Goal: Use online tool/utility: Utilize a website feature to perform a specific function

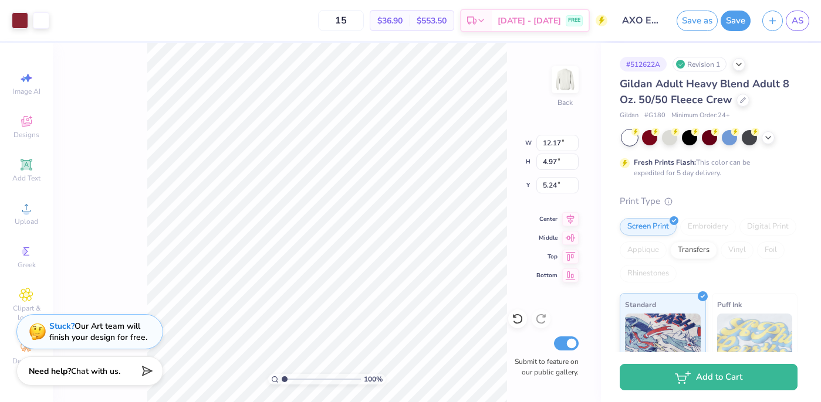
type input "12.17"
type input "4.97"
type input "3.79"
type input "5.74"
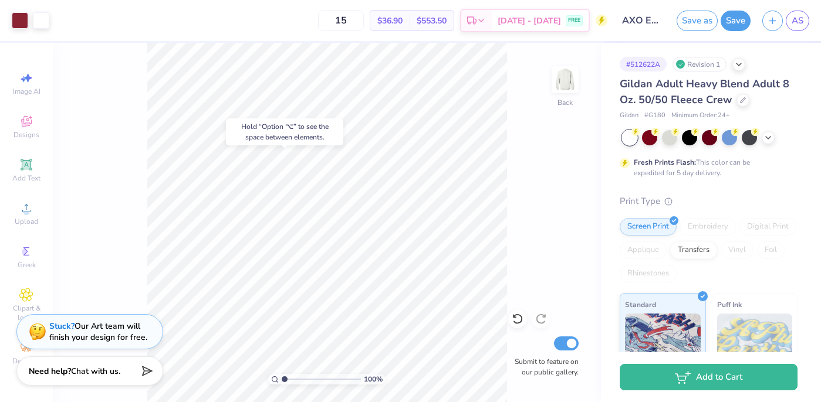
click at [239, 123] on body "Art colors 15 $36.90 Per Item $553.50 Total Est. Delivery [DATE] - [DATE] FREE …" at bounding box center [410, 201] width 821 height 402
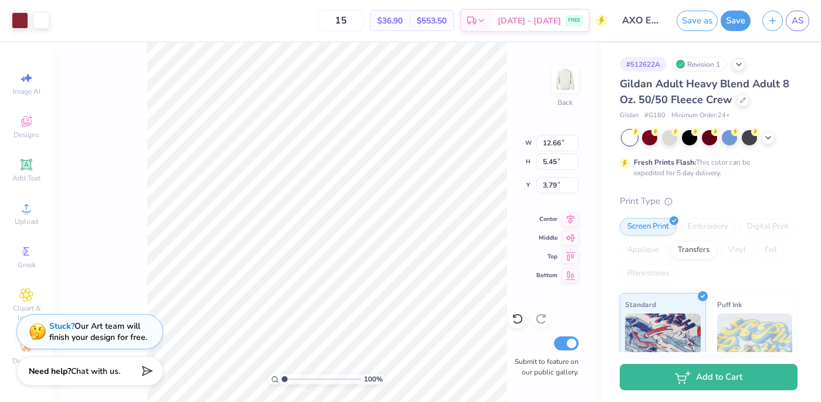
type input "3.81"
click at [21, 22] on div at bounding box center [20, 19] width 16 height 16
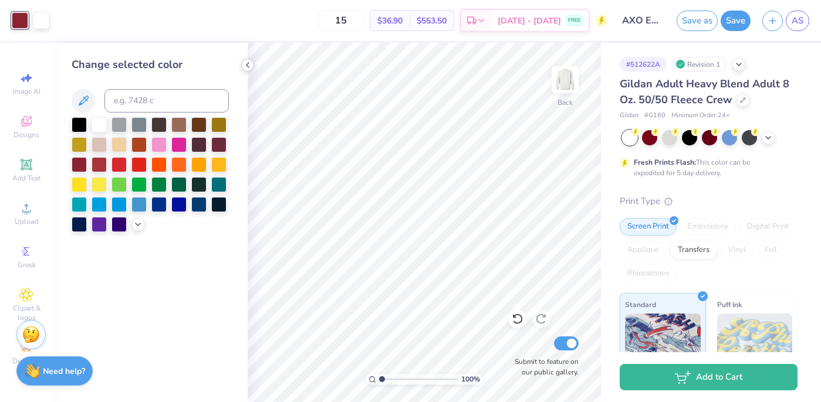
click at [248, 62] on icon at bounding box center [247, 64] width 9 height 9
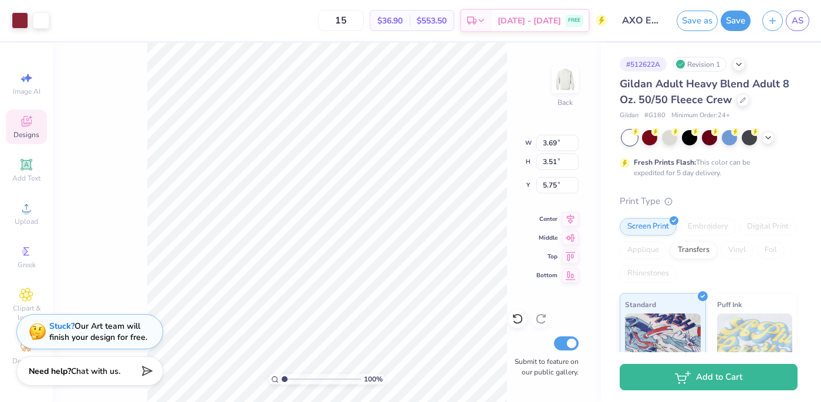
type input "5.83"
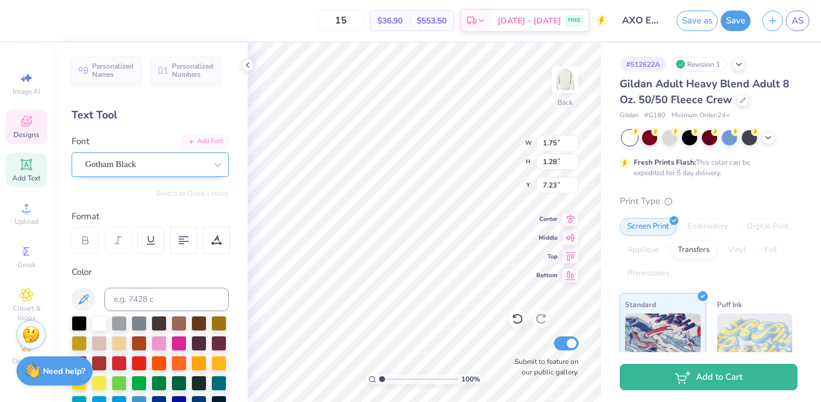
click at [171, 164] on div "Gotham Black" at bounding box center [145, 164] width 123 height 18
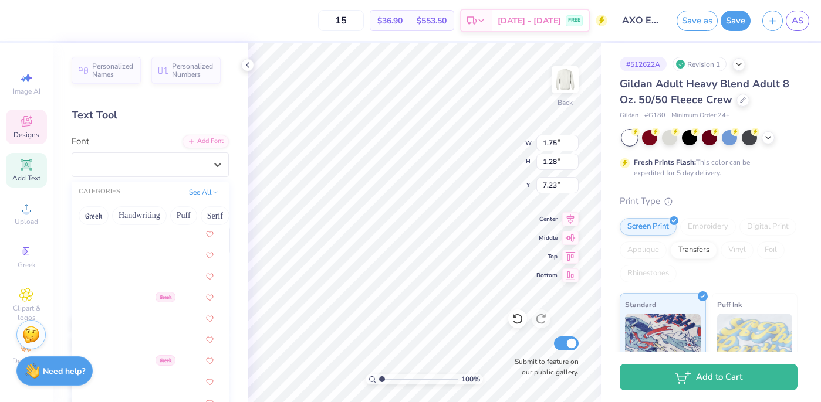
scroll to position [548, 0]
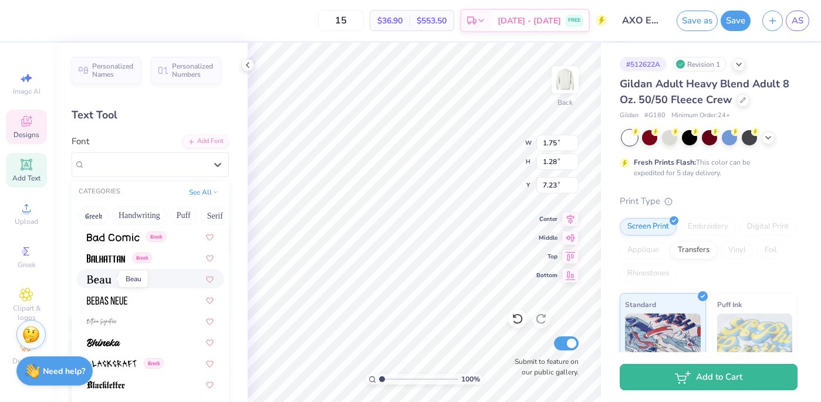
click at [109, 280] on img at bounding box center [99, 280] width 25 height 8
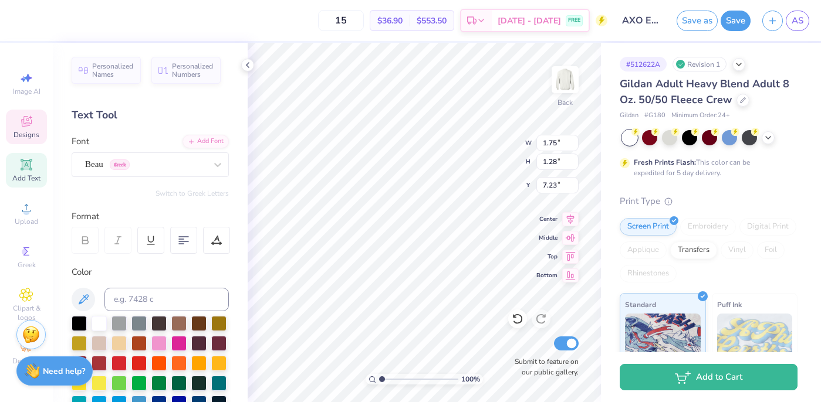
type input "1.54"
type input "1.32"
type input "7.19"
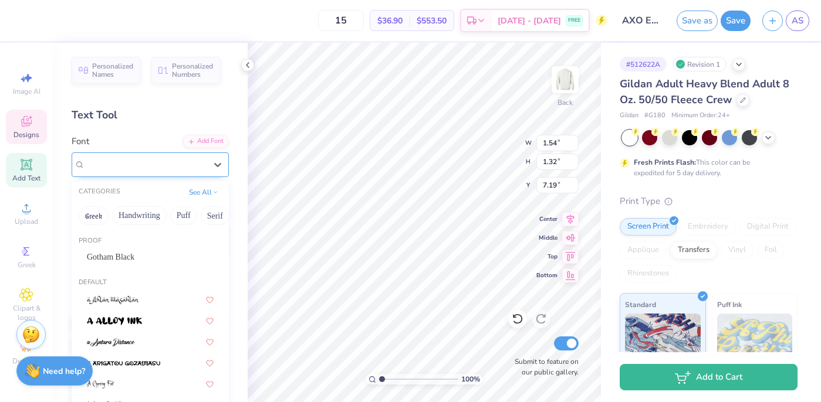
click at [190, 164] on div "Beau Greek" at bounding box center [145, 164] width 123 height 18
click at [141, 264] on div "Gotham Black" at bounding box center [150, 257] width 148 height 19
type input "1.75"
type input "1.28"
type input "7.23"
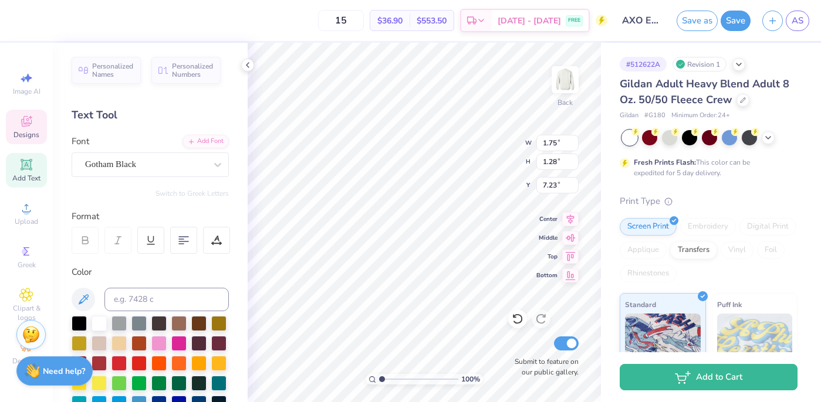
type input "1.57"
type input "1.15"
type input "7.18"
click at [22, 17] on div at bounding box center [20, 19] width 16 height 16
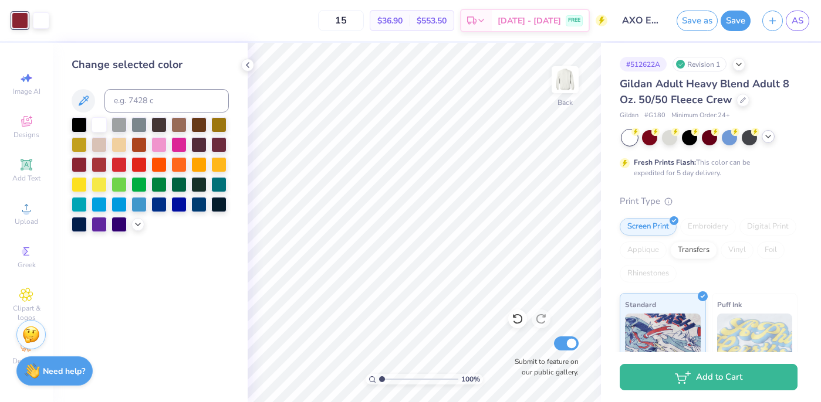
click at [768, 137] on polyline at bounding box center [767, 136] width 5 height 2
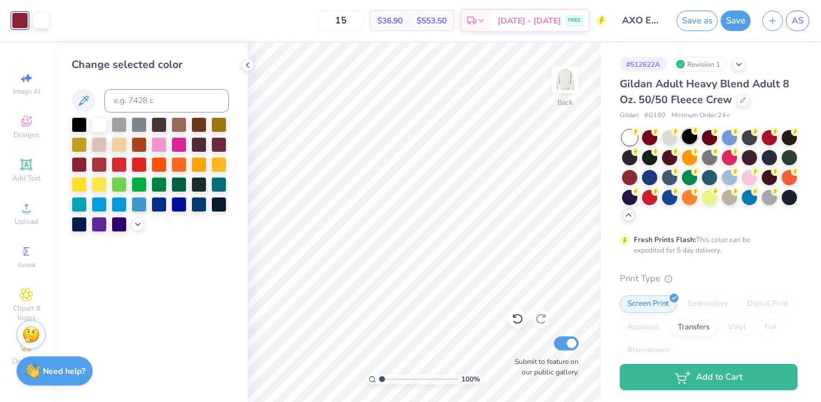
click at [639, 133] on circle at bounding box center [635, 132] width 8 height 8
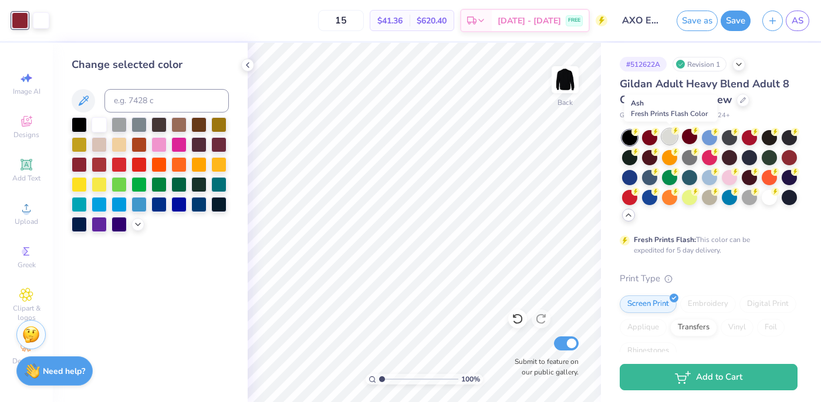
click at [667, 139] on div at bounding box center [669, 136] width 15 height 15
click at [693, 140] on div at bounding box center [689, 136] width 15 height 15
click at [687, 133] on div at bounding box center [689, 136] width 15 height 15
click at [16, 20] on div at bounding box center [20, 20] width 16 height 16
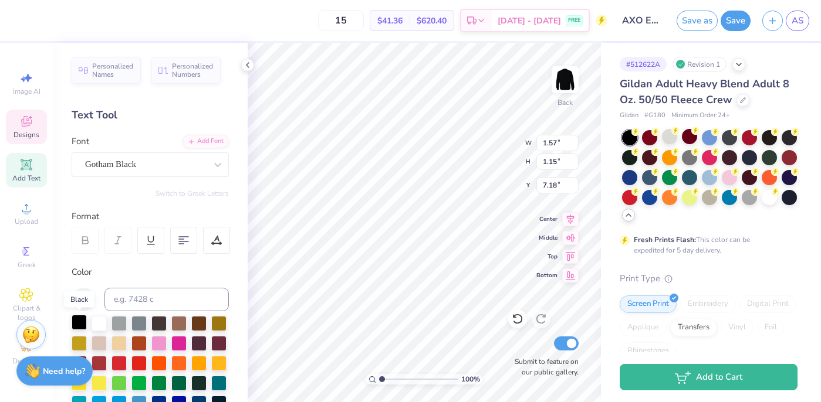
click at [80, 323] on div at bounding box center [79, 322] width 15 height 15
click at [99, 320] on div at bounding box center [98, 322] width 15 height 15
click at [21, 18] on div at bounding box center [20, 19] width 16 height 16
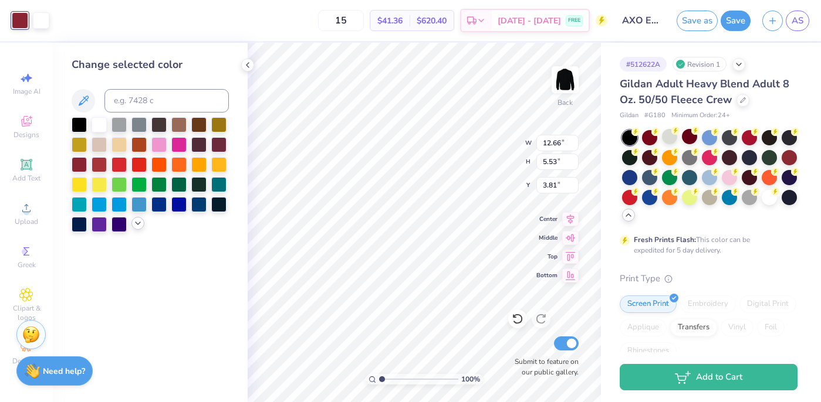
click at [137, 225] on icon at bounding box center [137, 223] width 9 height 9
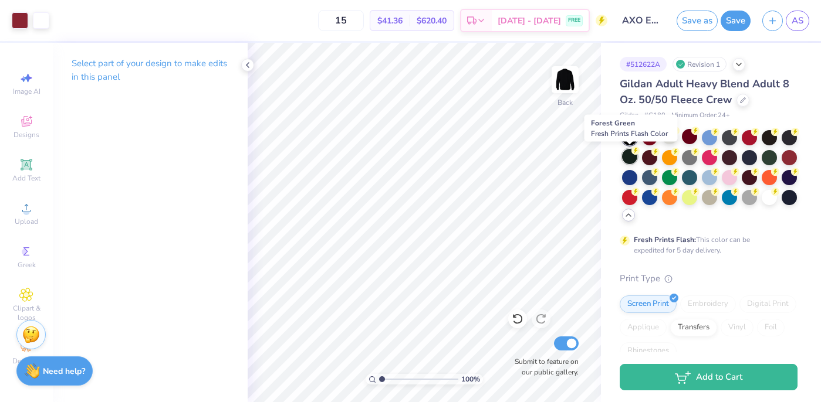
click at [630, 152] on div at bounding box center [629, 156] width 15 height 15
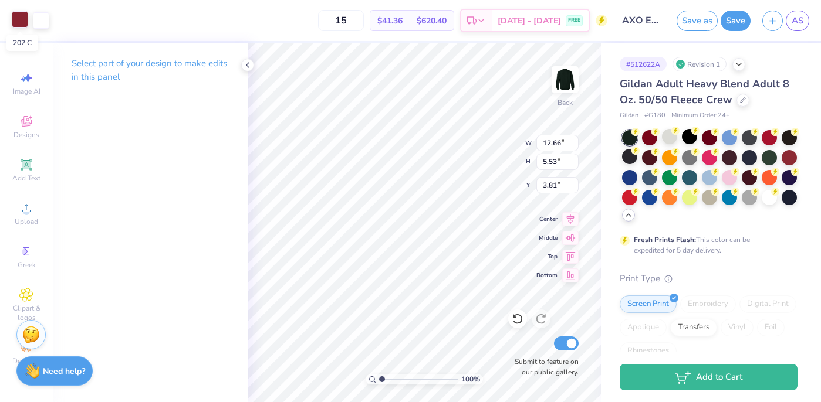
click at [24, 22] on div at bounding box center [20, 19] width 16 height 16
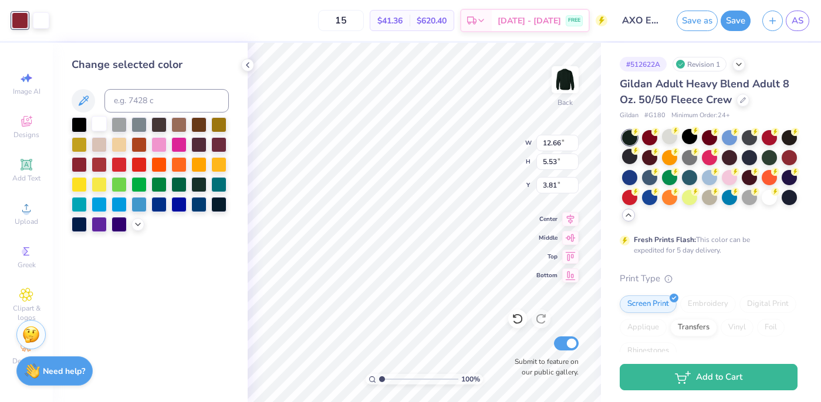
click at [103, 124] on div at bounding box center [98, 123] width 15 height 15
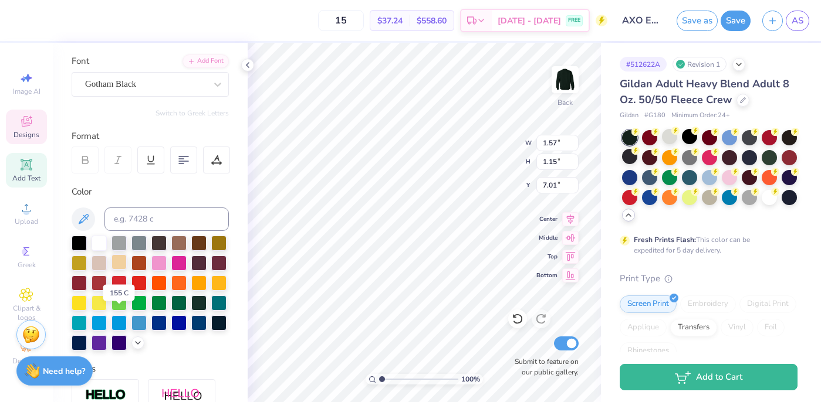
scroll to position [82, 0]
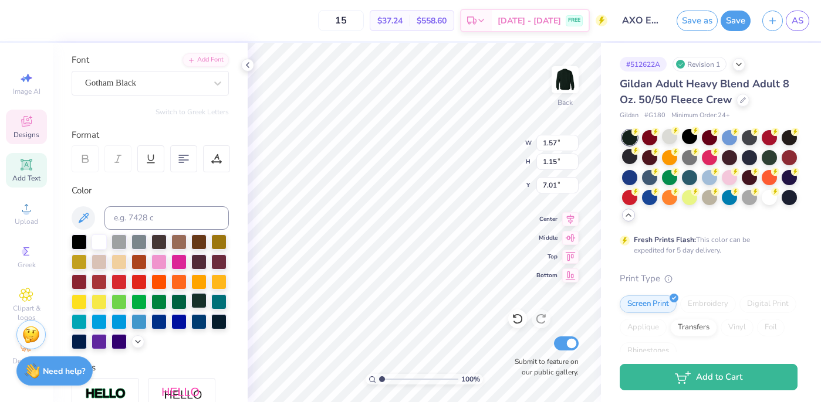
click at [202, 299] on div at bounding box center [198, 300] width 15 height 15
click at [514, 317] on icon at bounding box center [517, 319] width 12 height 12
click at [518, 319] on icon at bounding box center [517, 319] width 12 height 12
click at [518, 320] on icon at bounding box center [517, 319] width 12 height 12
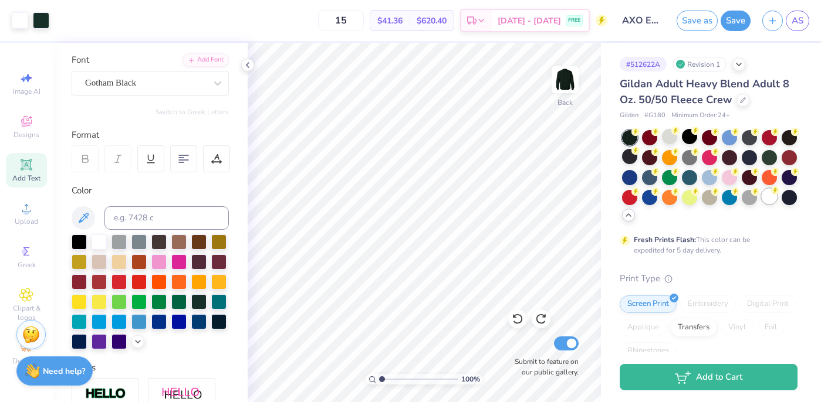
click at [773, 195] on div at bounding box center [768, 196] width 15 height 15
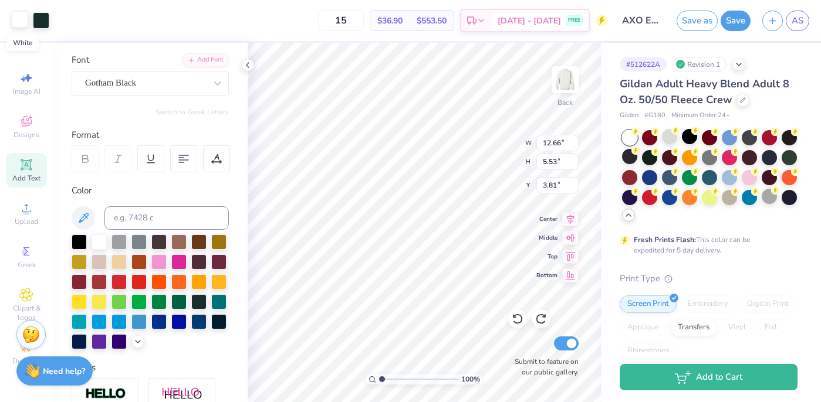
click at [22, 20] on div at bounding box center [20, 19] width 16 height 16
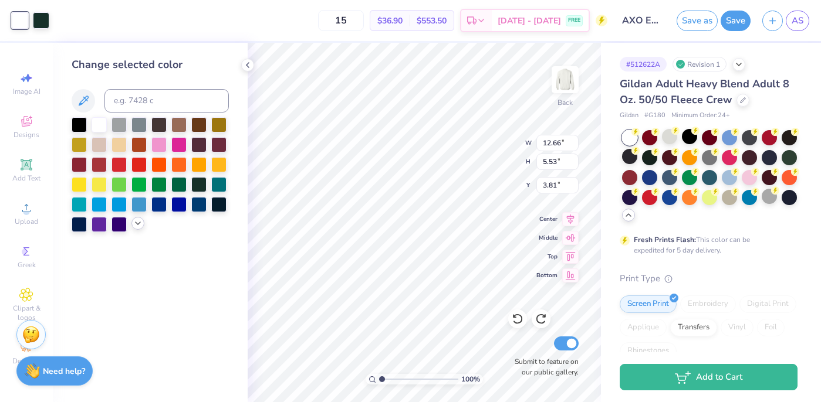
click at [136, 224] on icon at bounding box center [137, 223] width 9 height 9
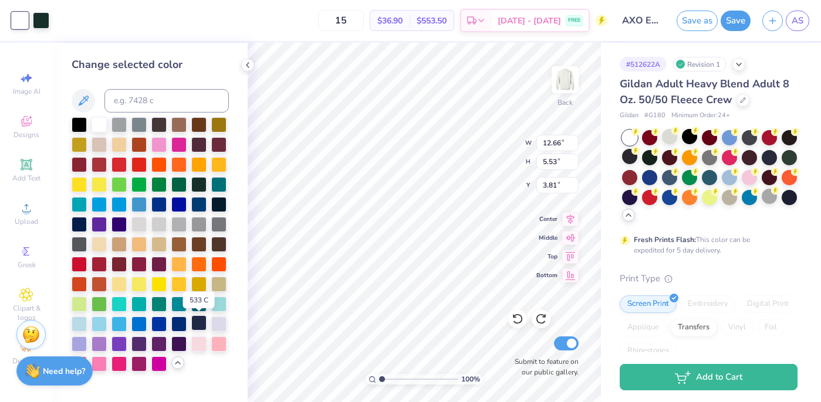
click at [201, 321] on div at bounding box center [198, 323] width 15 height 15
click at [42, 18] on div at bounding box center [41, 19] width 16 height 16
click at [100, 124] on div at bounding box center [98, 123] width 15 height 15
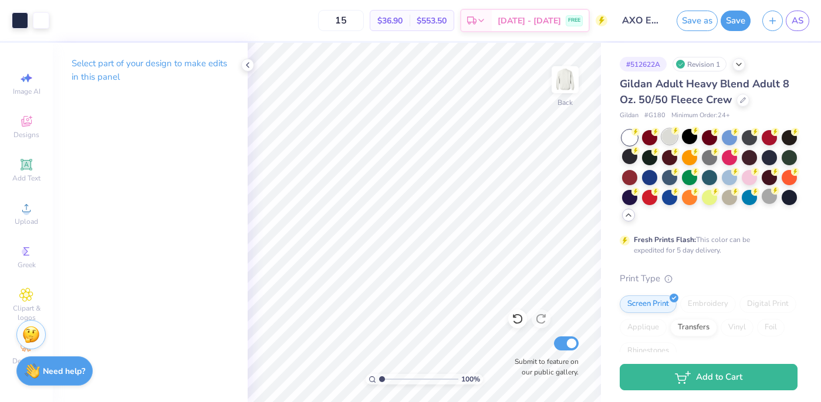
click at [663, 140] on div at bounding box center [669, 136] width 15 height 15
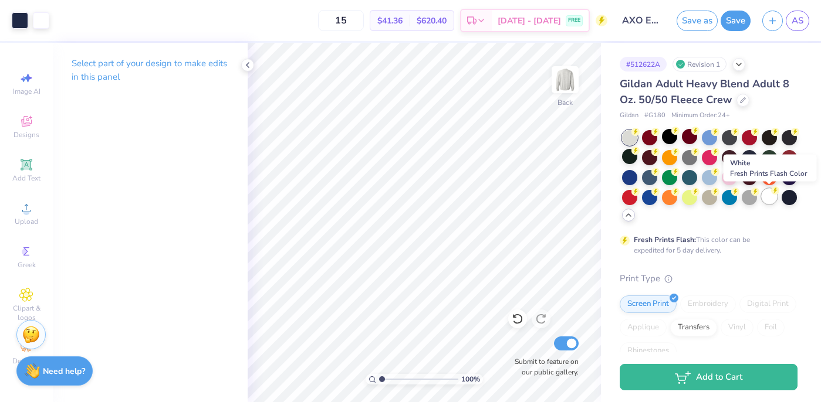
click at [770, 195] on div at bounding box center [768, 196] width 15 height 15
